Goal: Task Accomplishment & Management: Use online tool/utility

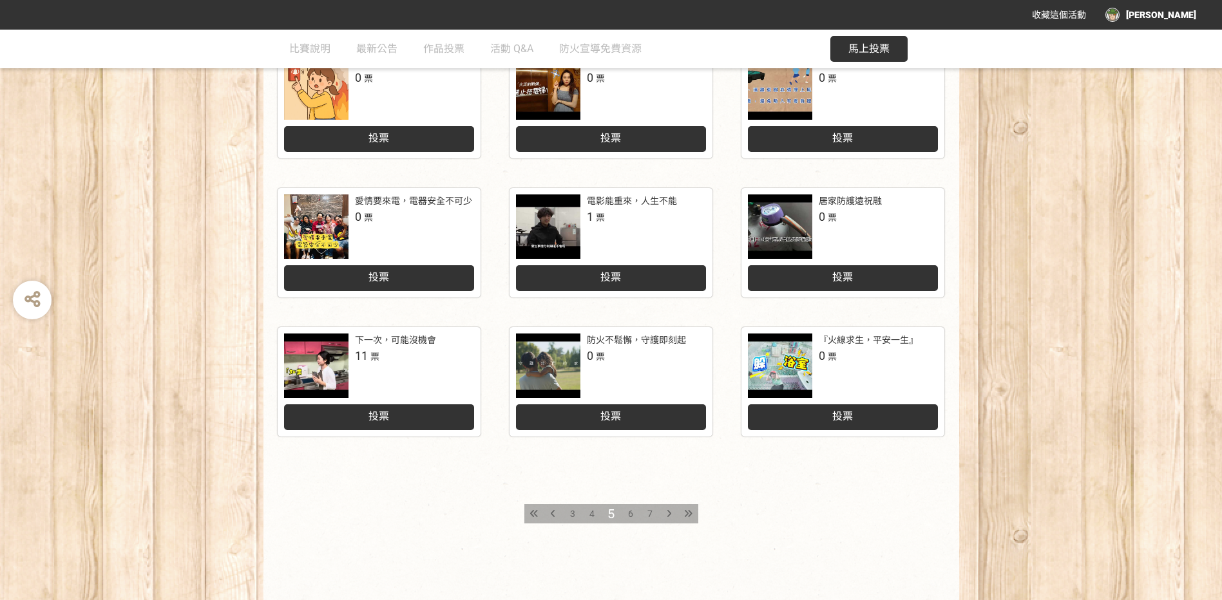
scroll to position [455, 0]
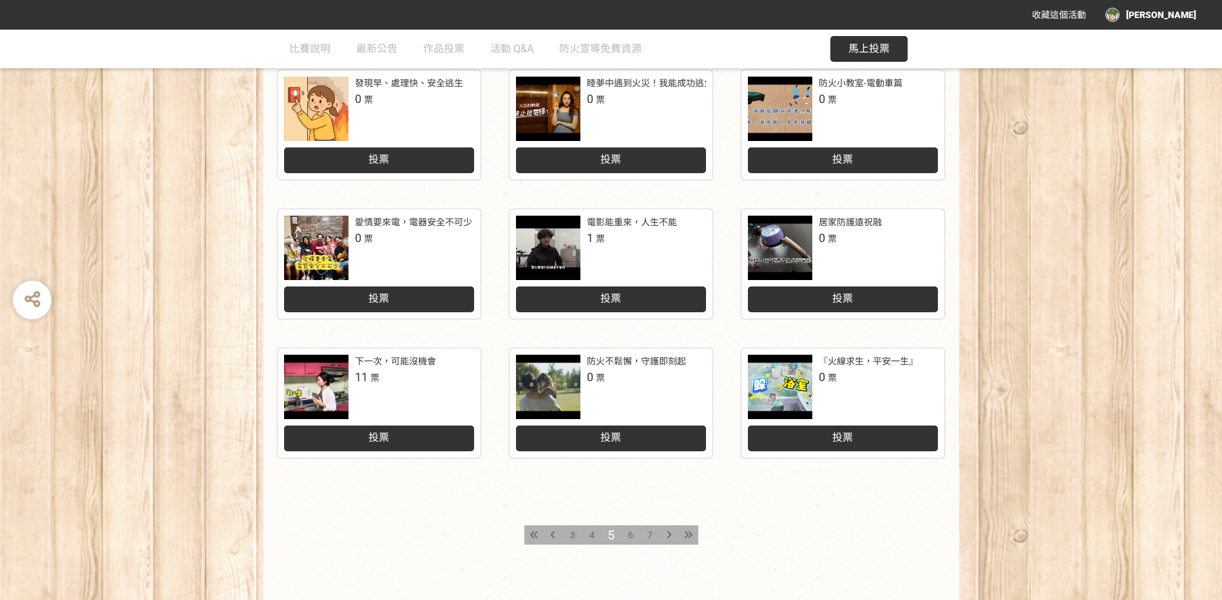
click at [656, 295] on div "投票" at bounding box center [611, 300] width 190 height 26
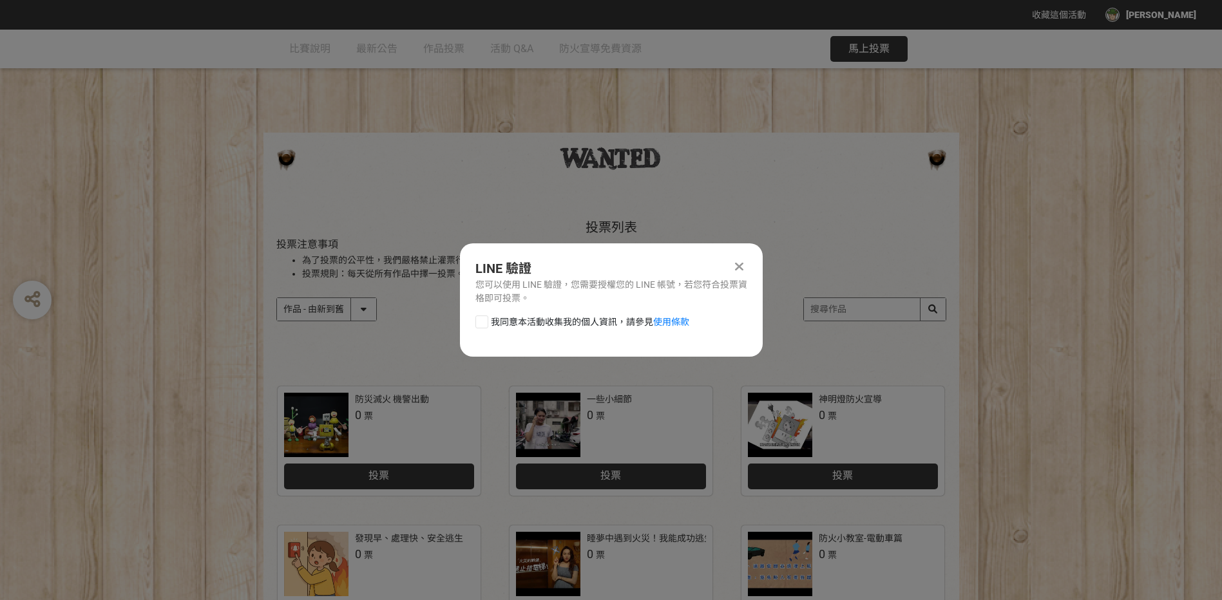
scroll to position [0, 0]
click at [740, 265] on icon at bounding box center [739, 266] width 8 height 13
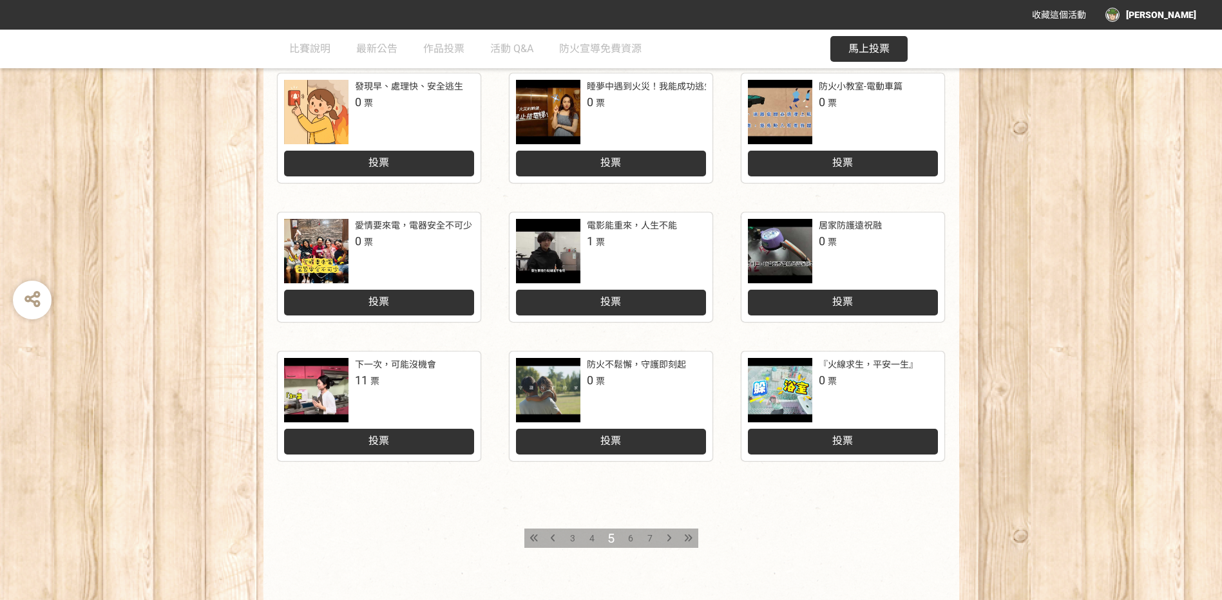
scroll to position [520, 0]
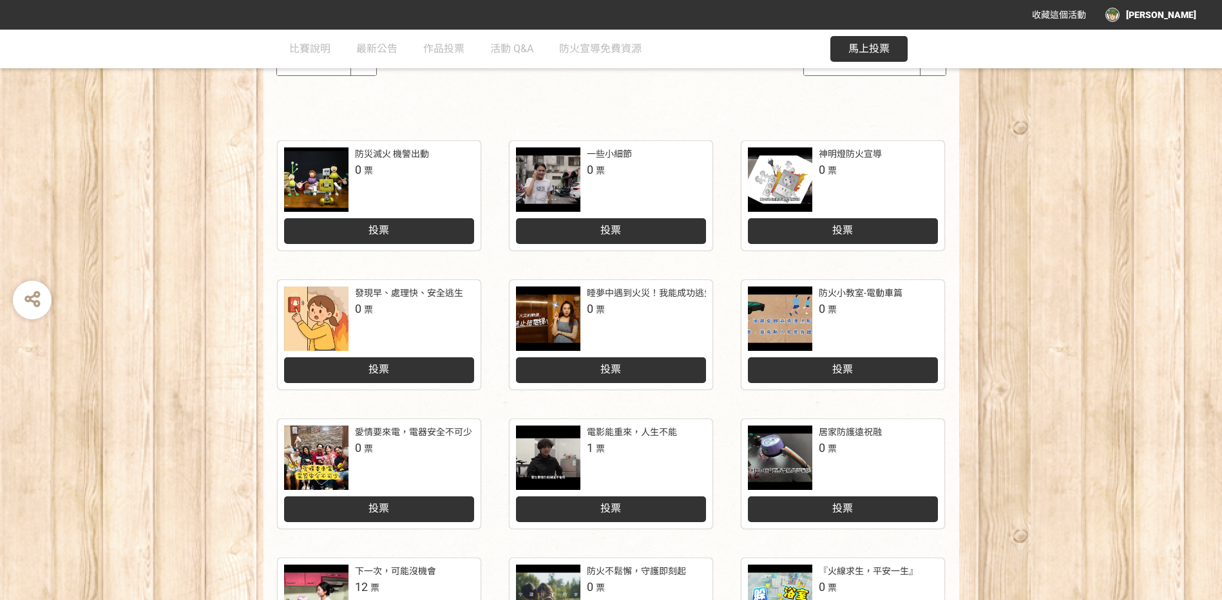
scroll to position [386, 0]
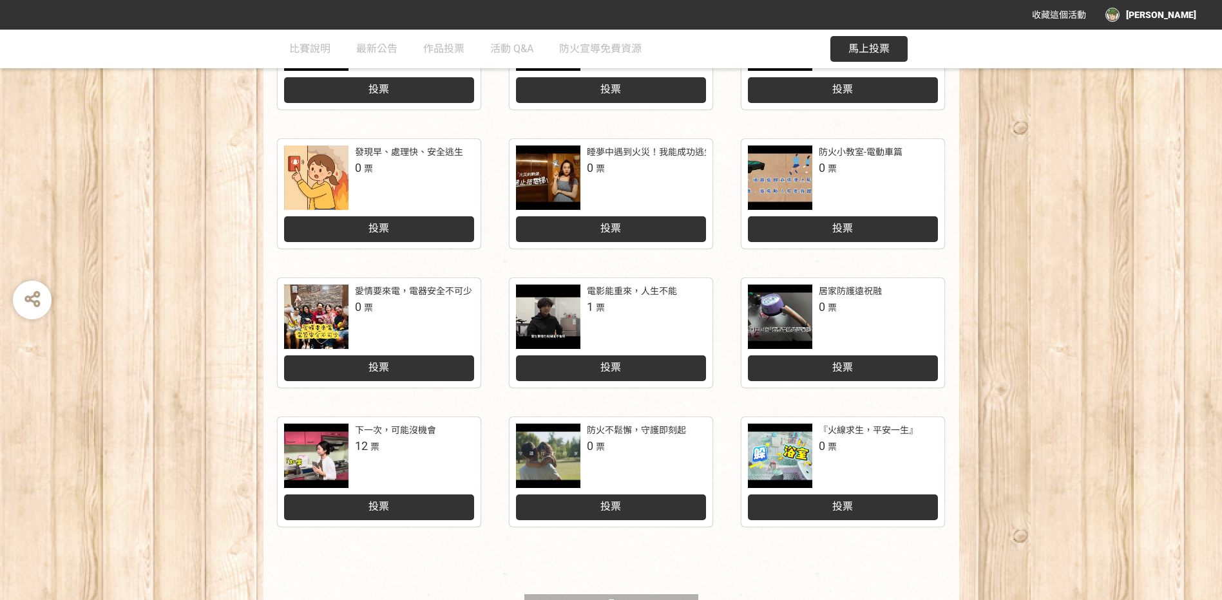
click at [1008, 459] on div "防災滅火 機警出動 0 票 投票 一些小細節 0 票 投票 神明燈防火宣導 0 票 投票 發現早、處理快、安全逃生 0 票 投票 睡夢中遇到火災！我能成功逃生…" at bounding box center [611, 338] width 1222 height 705
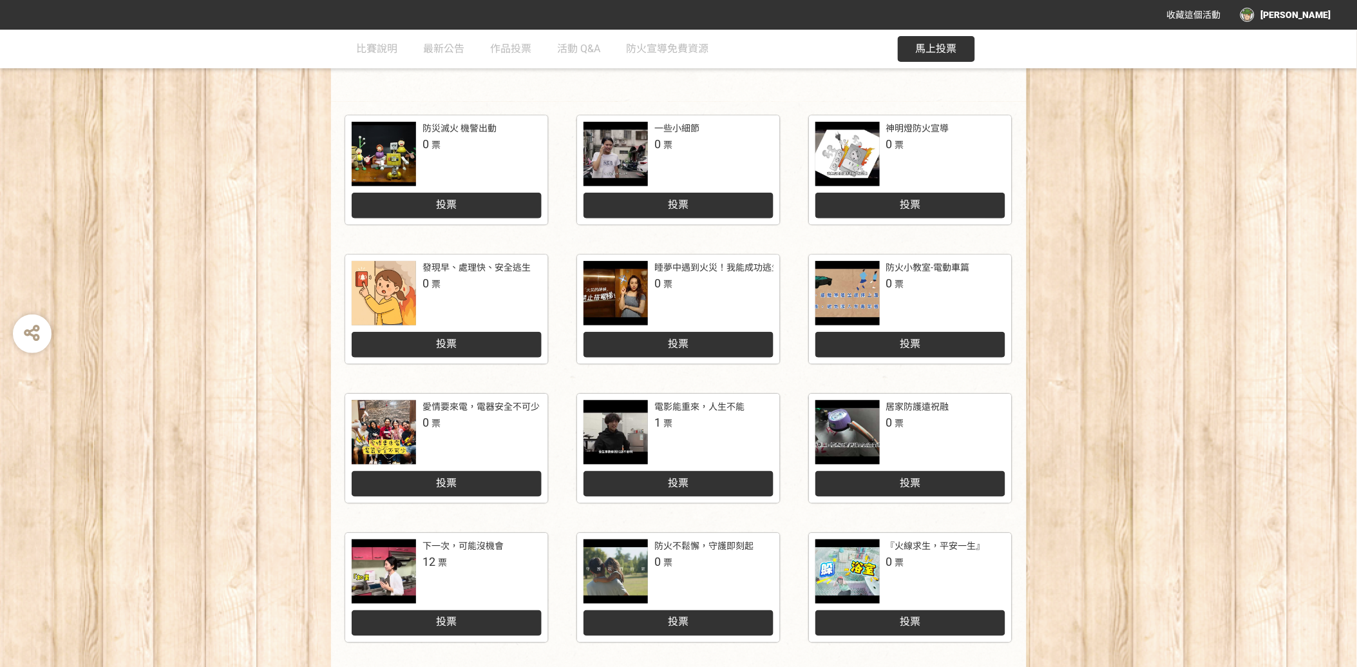
scroll to position [282, 0]
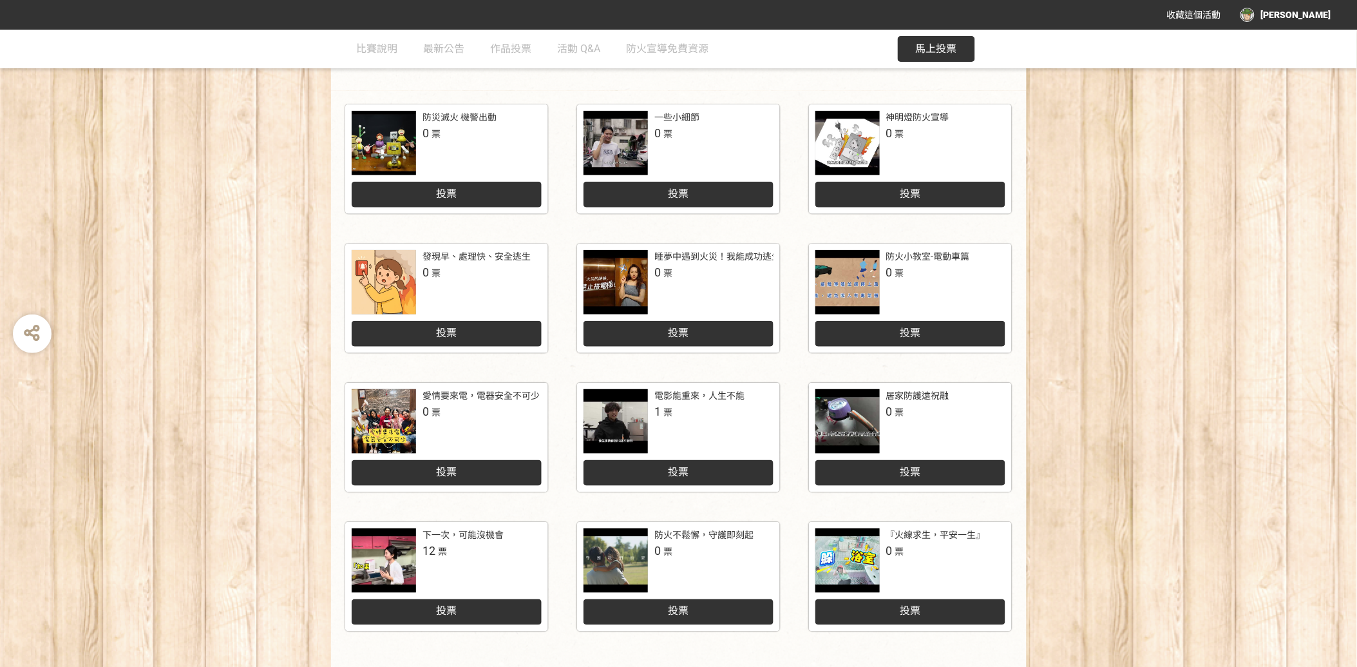
click at [1170, 298] on div "防災滅火 機警出動 0 票 投票 一些小細節 0 票 投票 神明燈防火宣導 0 票 投票 發現早、處理快、安全逃生 0 票 投票 睡夢中遇到火災！我能成功逃生…" at bounding box center [678, 443] width 1357 height 705
